Goal: Navigation & Orientation: Find specific page/section

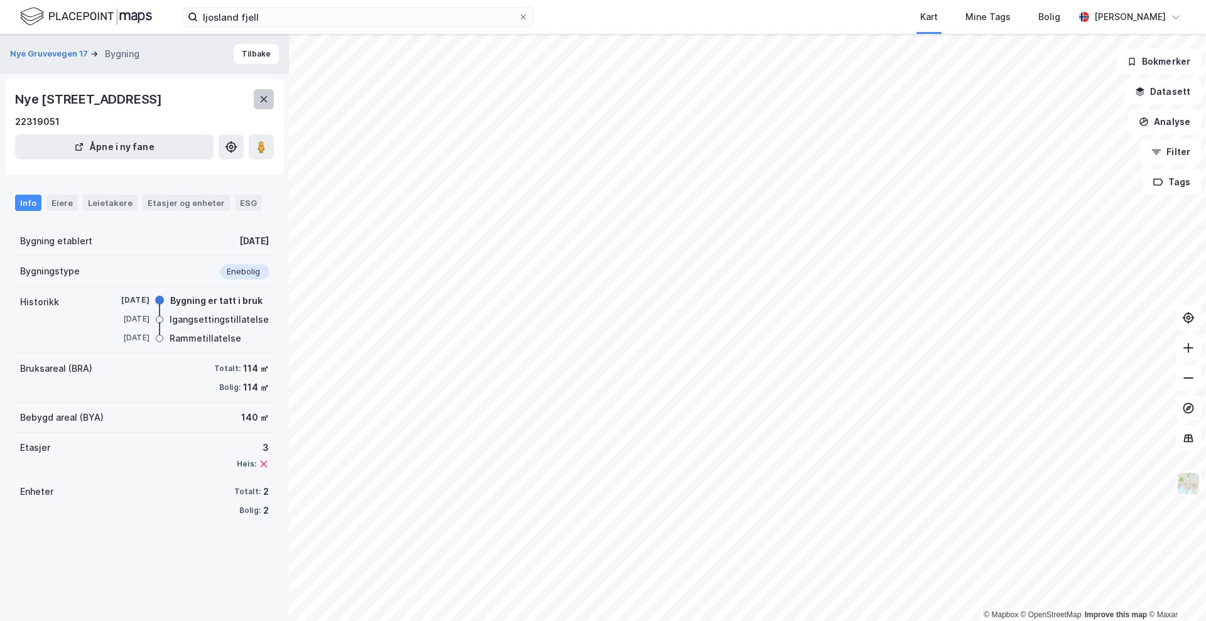
click at [261, 97] on icon at bounding box center [264, 99] width 7 height 6
